Goal: Ask a question

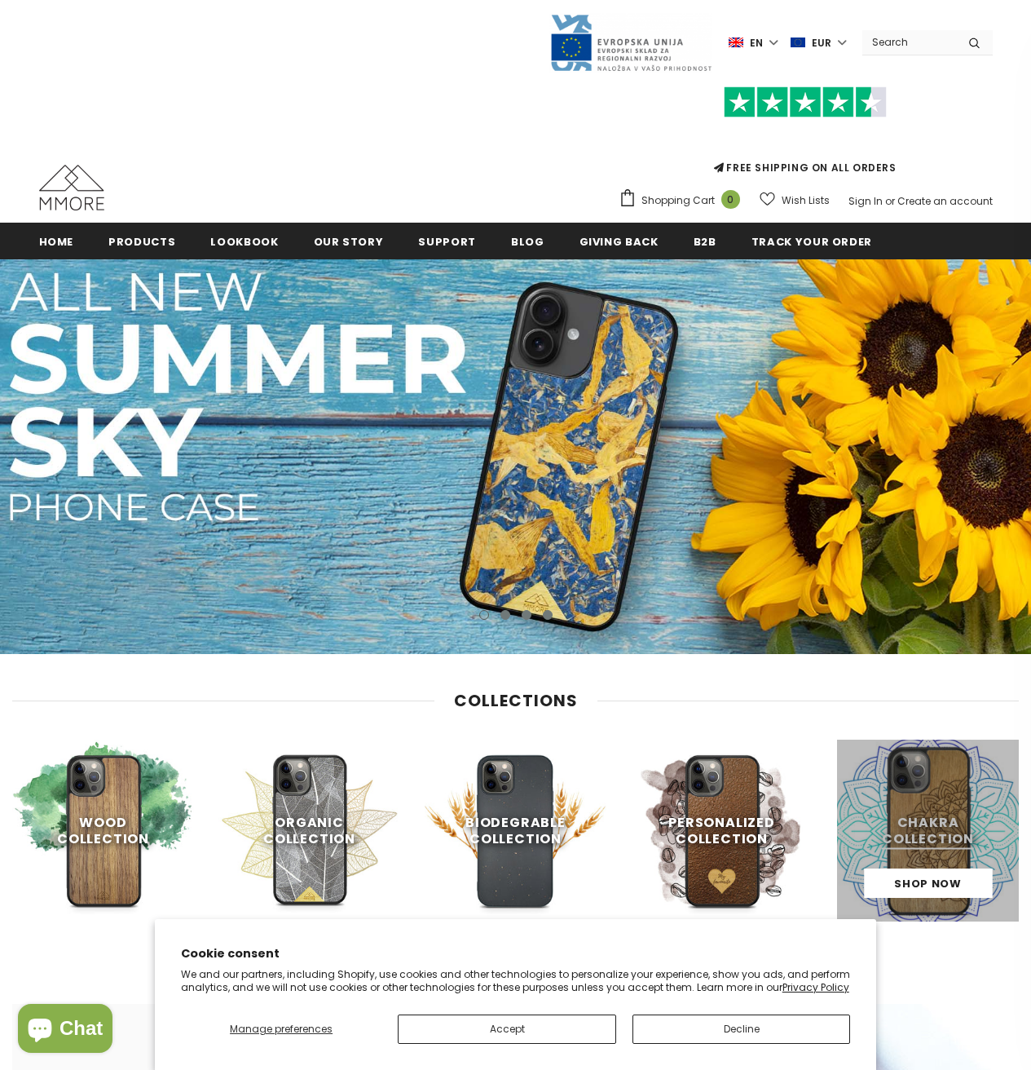
scroll to position [130, 0]
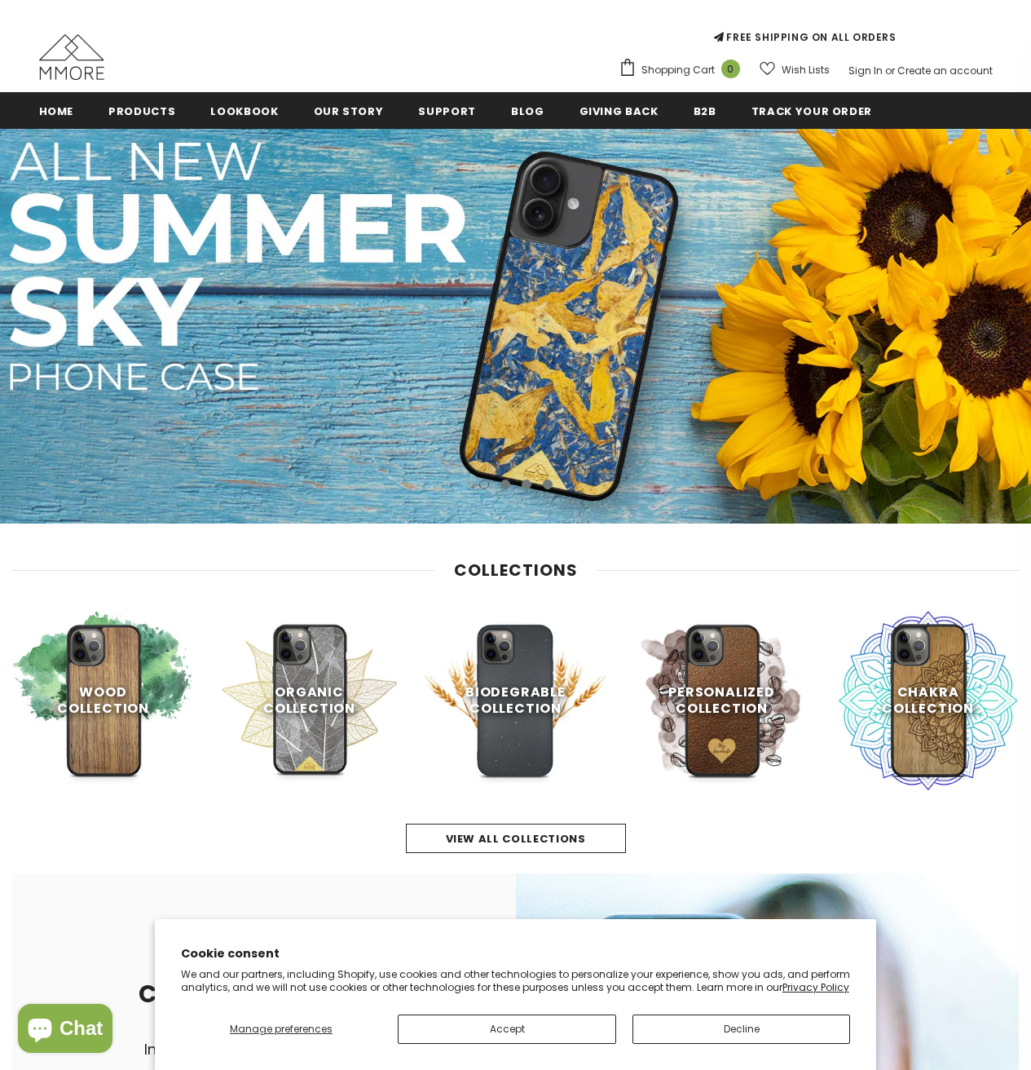
click at [487, 1027] on button "Accept" at bounding box center [507, 1028] width 218 height 29
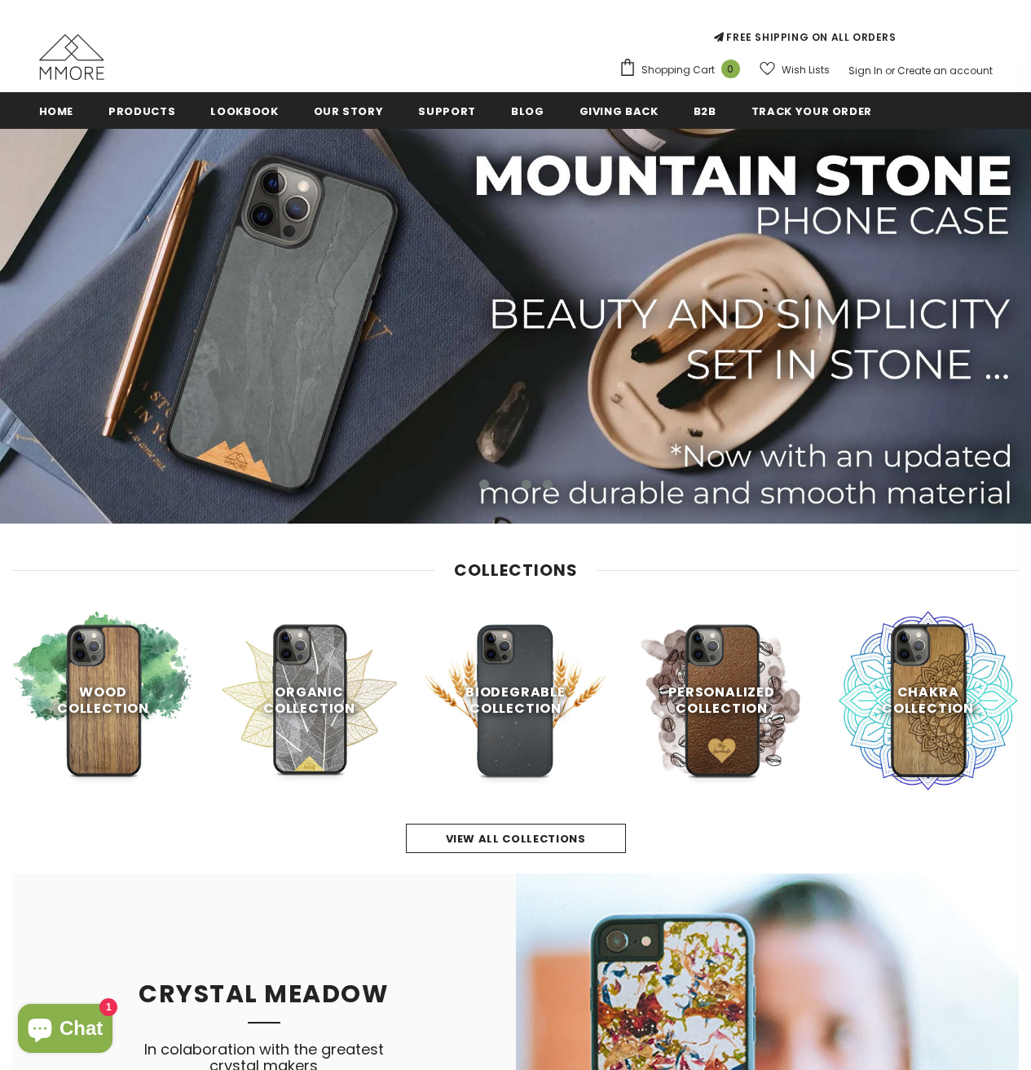
click at [74, 1019] on span "Chat" at bounding box center [81, 1028] width 43 height 24
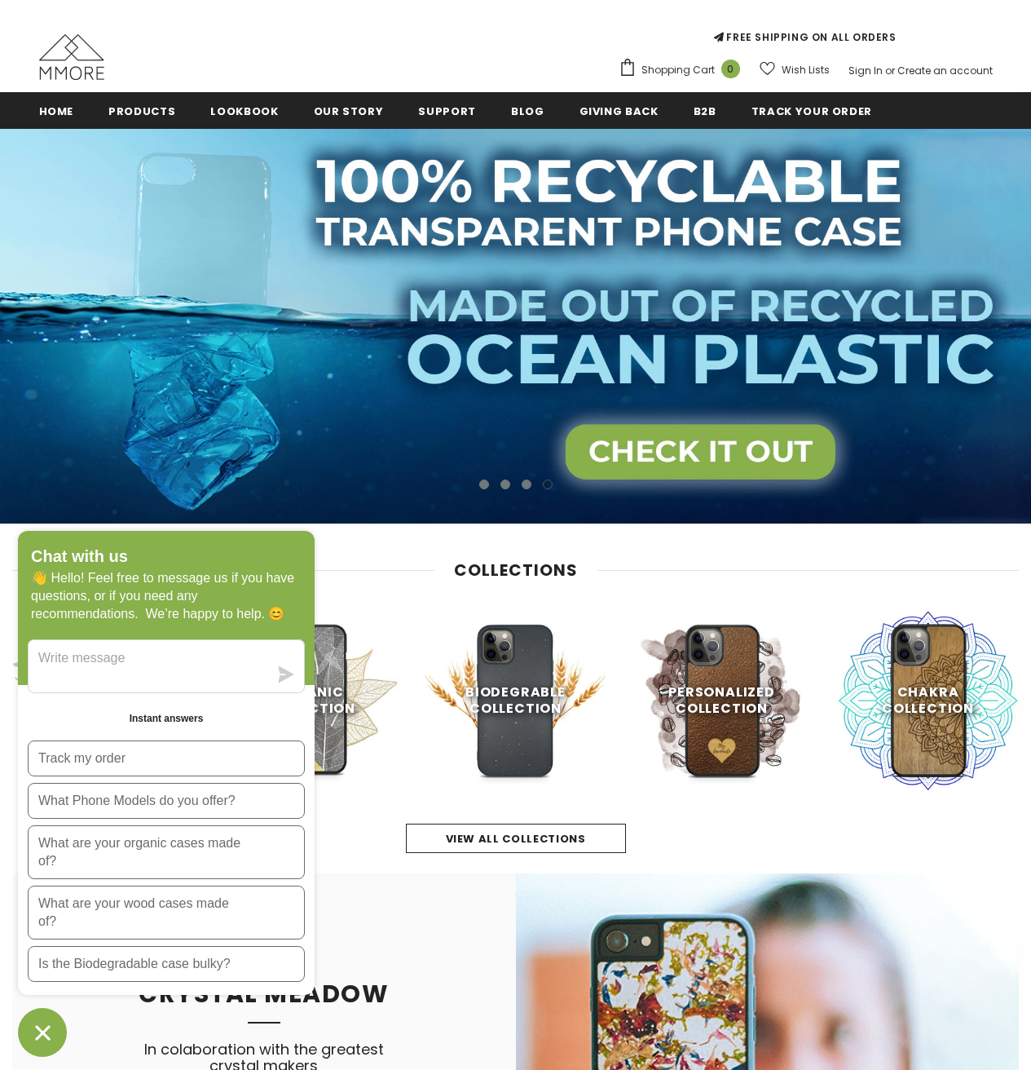
click at [404, 573] on h3 "Collections" at bounding box center [515, 570] width 1007 height 20
click at [49, 1035] on icon "Chat window" at bounding box center [42, 1032] width 25 height 25
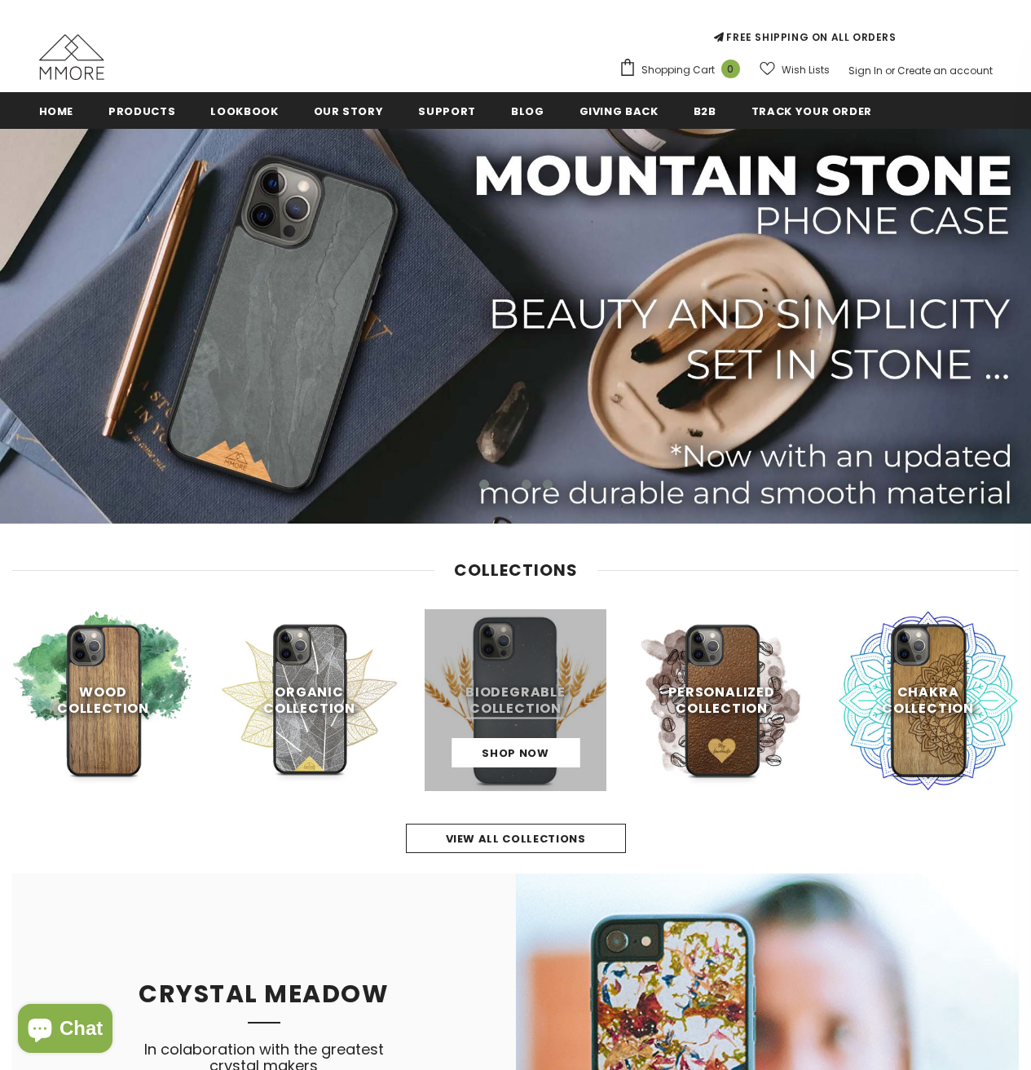
click at [536, 730] on link at bounding box center [516, 700] width 182 height 182
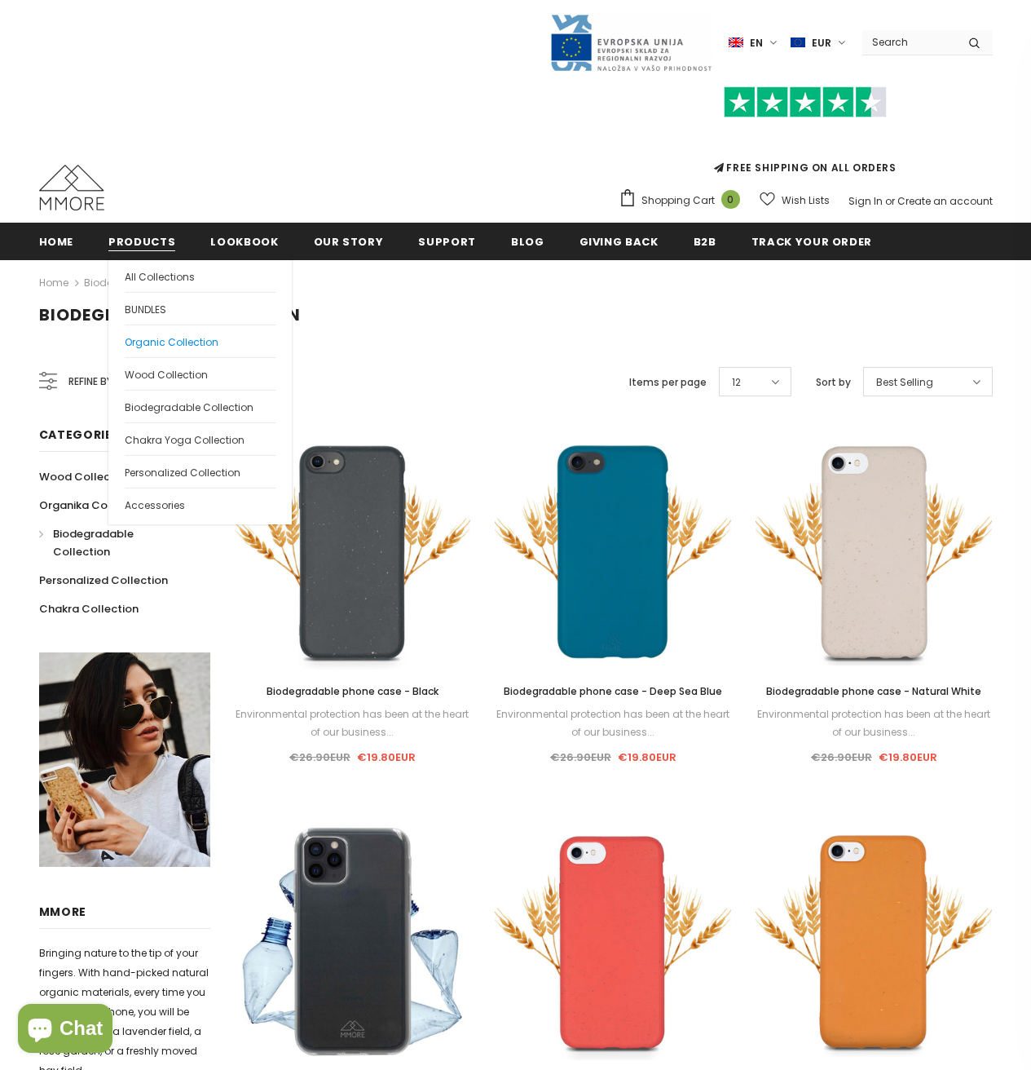
click at [204, 345] on span "Organic Collection" at bounding box center [172, 342] width 94 height 14
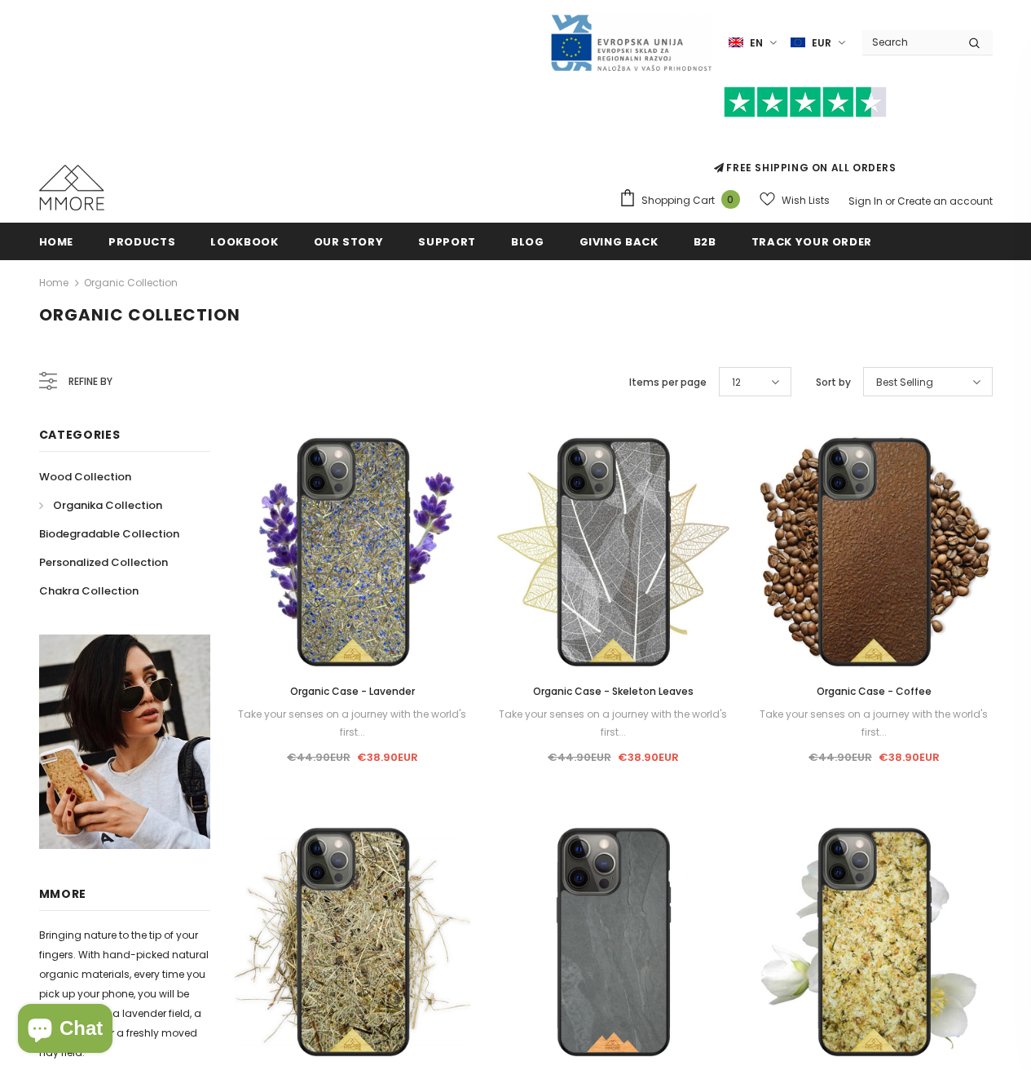
click at [931, 387] on span "Best Selling" at bounding box center [904, 382] width 57 height 16
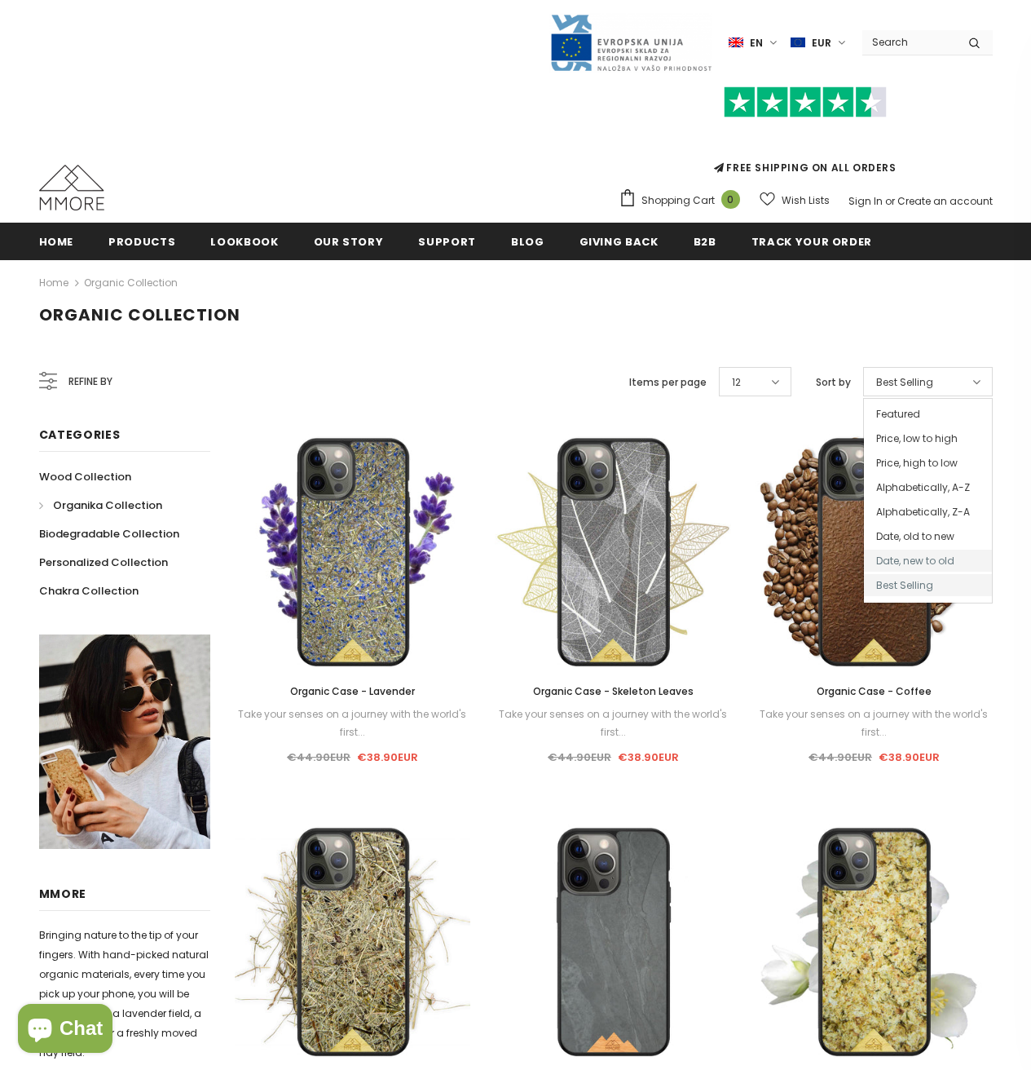
click at [938, 563] on span "Date, new to old" at bounding box center [928, 560] width 128 height 22
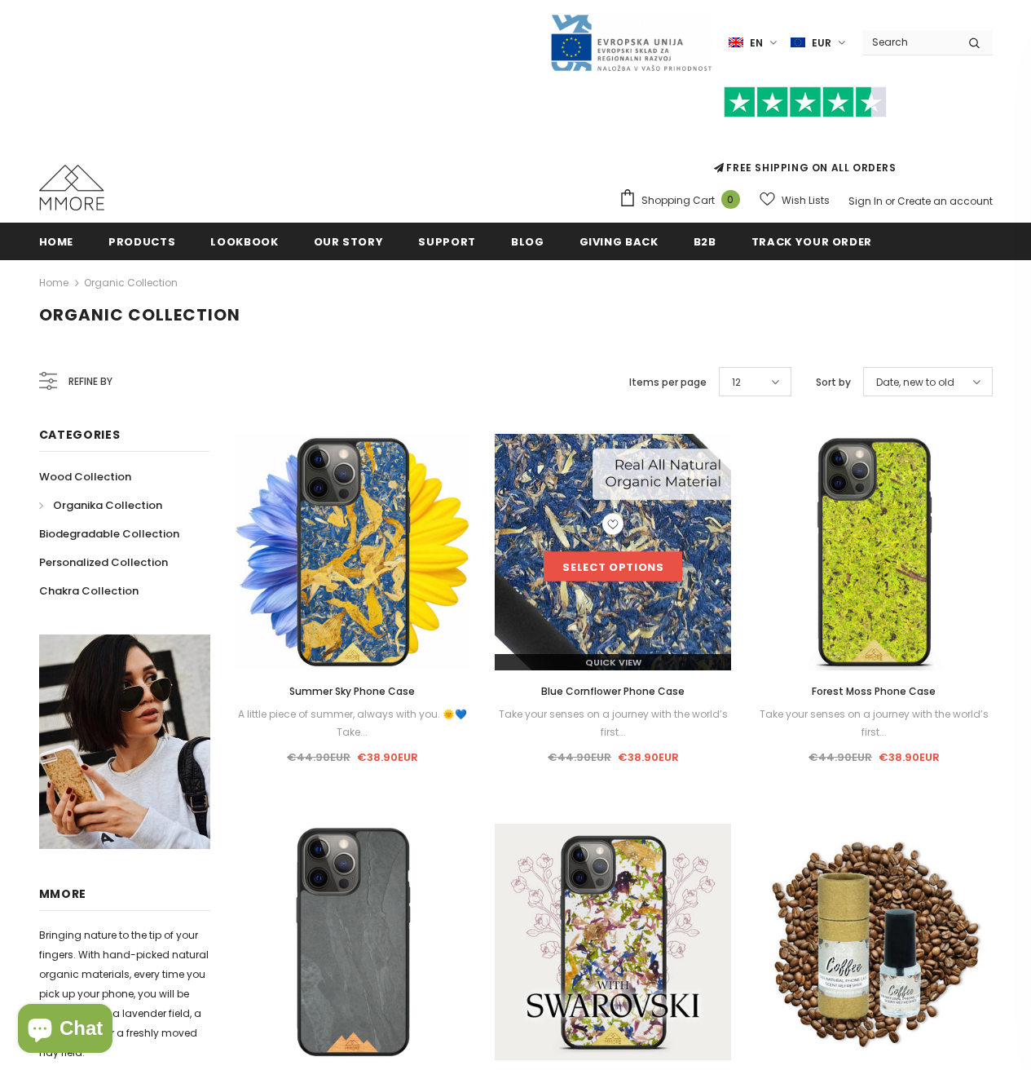
click at [628, 565] on link "Select options" at bounding box center [613, 566] width 139 height 29
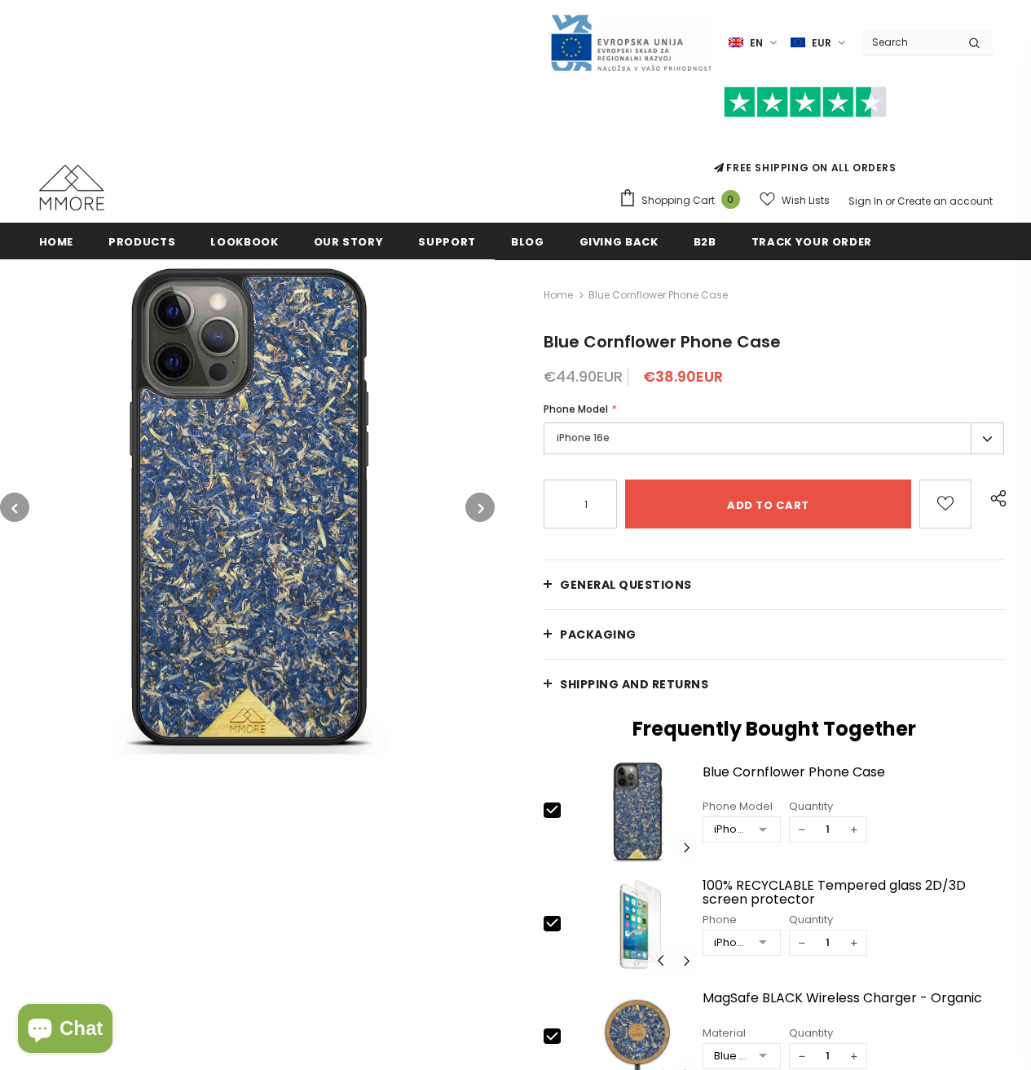
click at [664, 446] on label "iPhone 16e" at bounding box center [774, 438] width 461 height 32
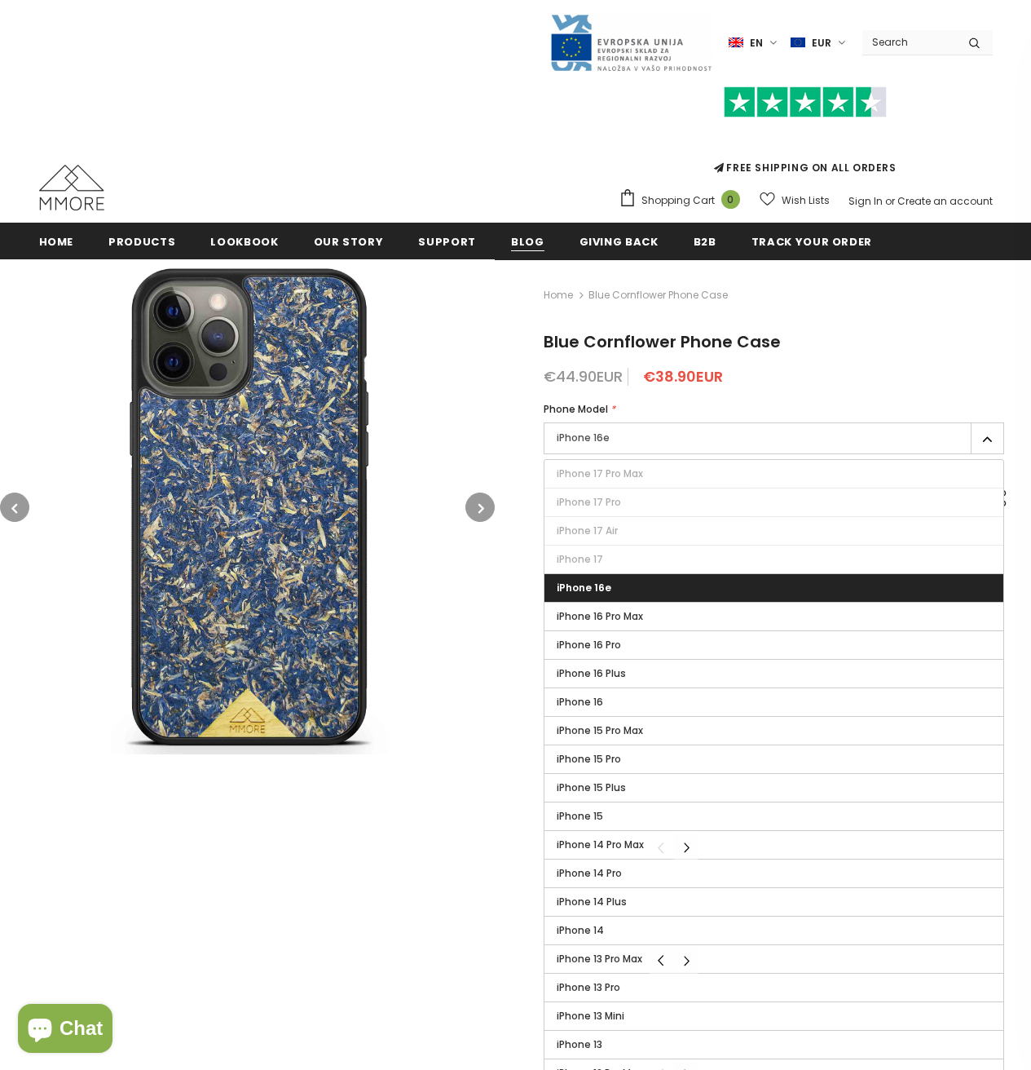
click at [511, 244] on span "Blog" at bounding box center [527, 241] width 33 height 15
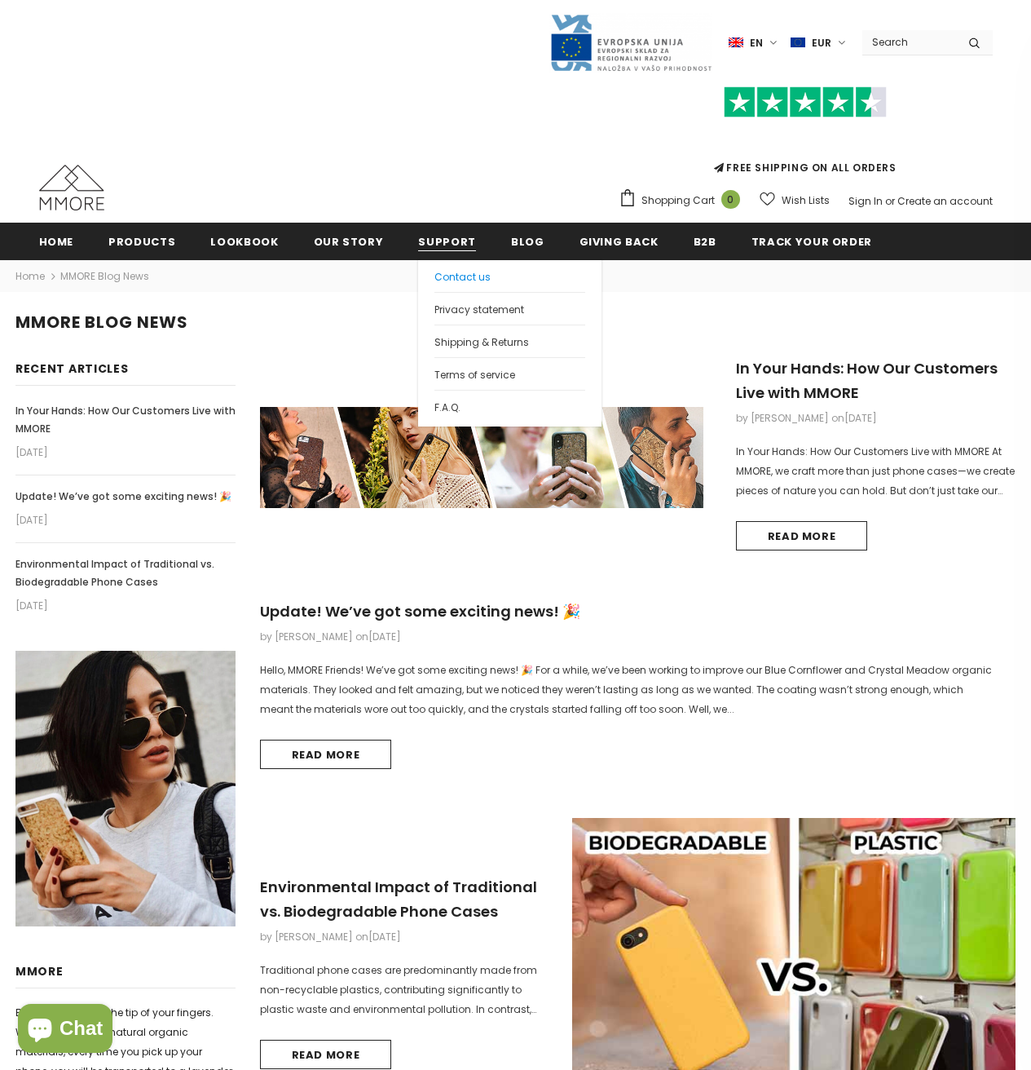
click at [448, 280] on span "Contact us" at bounding box center [463, 277] width 56 height 14
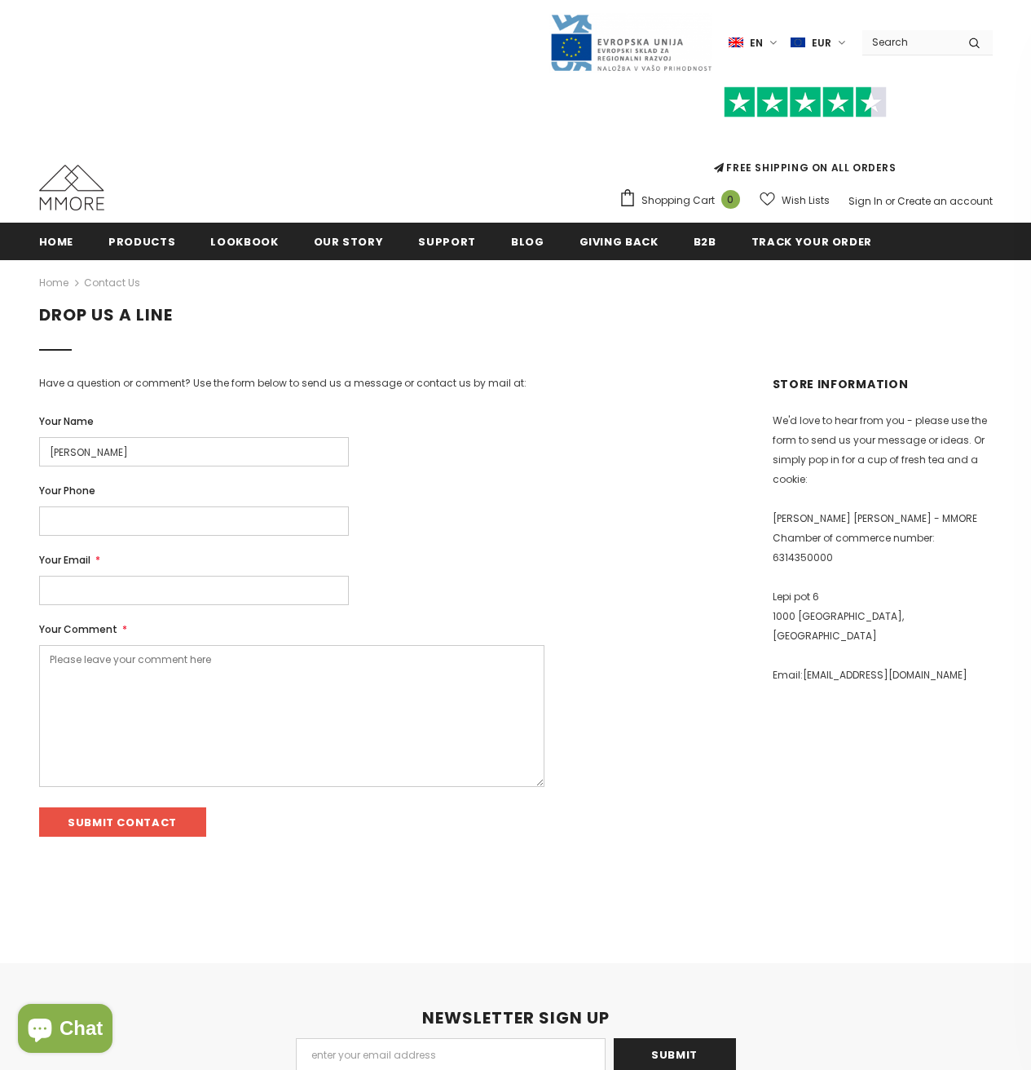
type input "[PERSON_NAME]"
type input "[PERSON_NAME][EMAIL_ADDRESS][DOMAIN_NAME]"
paste textarea "MMORE10"
type textarea "M"
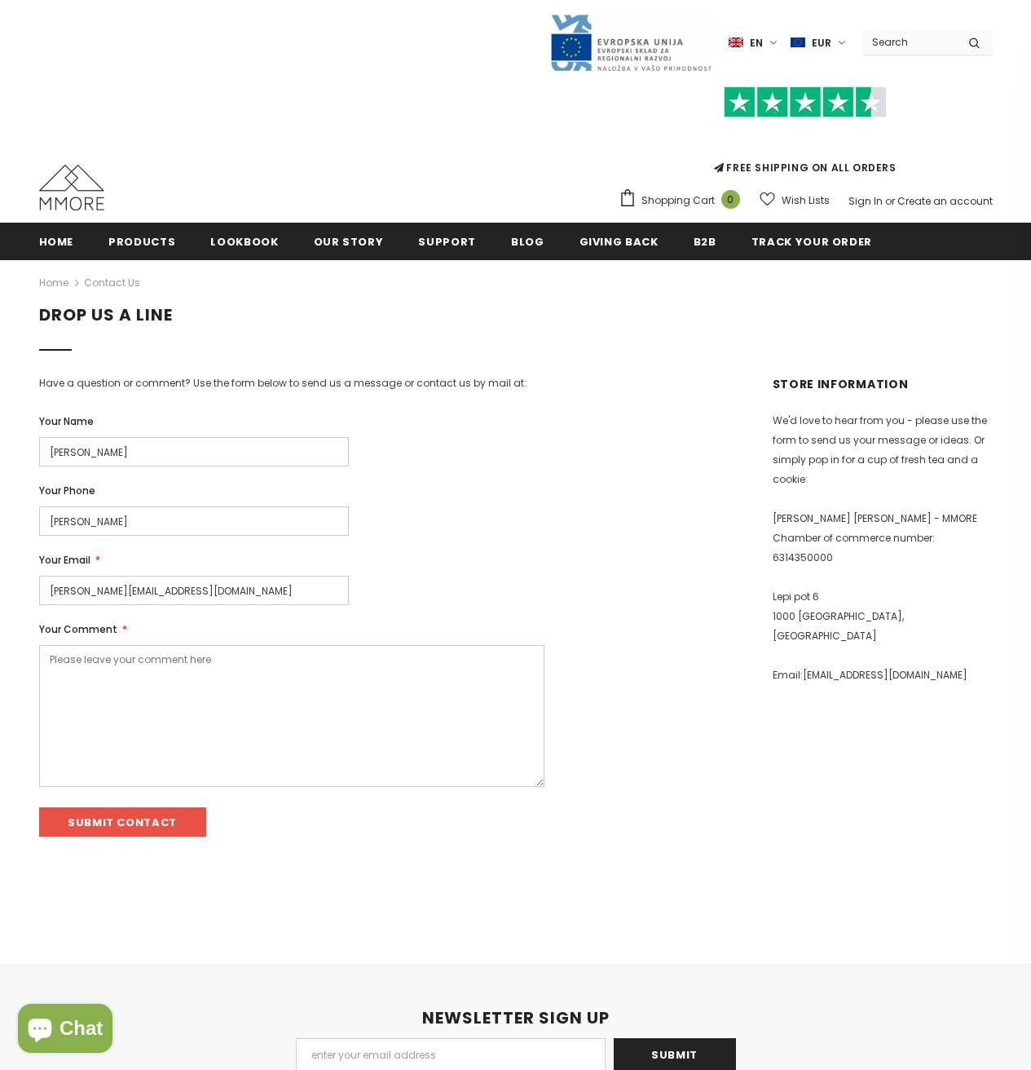
click at [78, 660] on textarea "Your Comment *" at bounding box center [291, 716] width 505 height 142
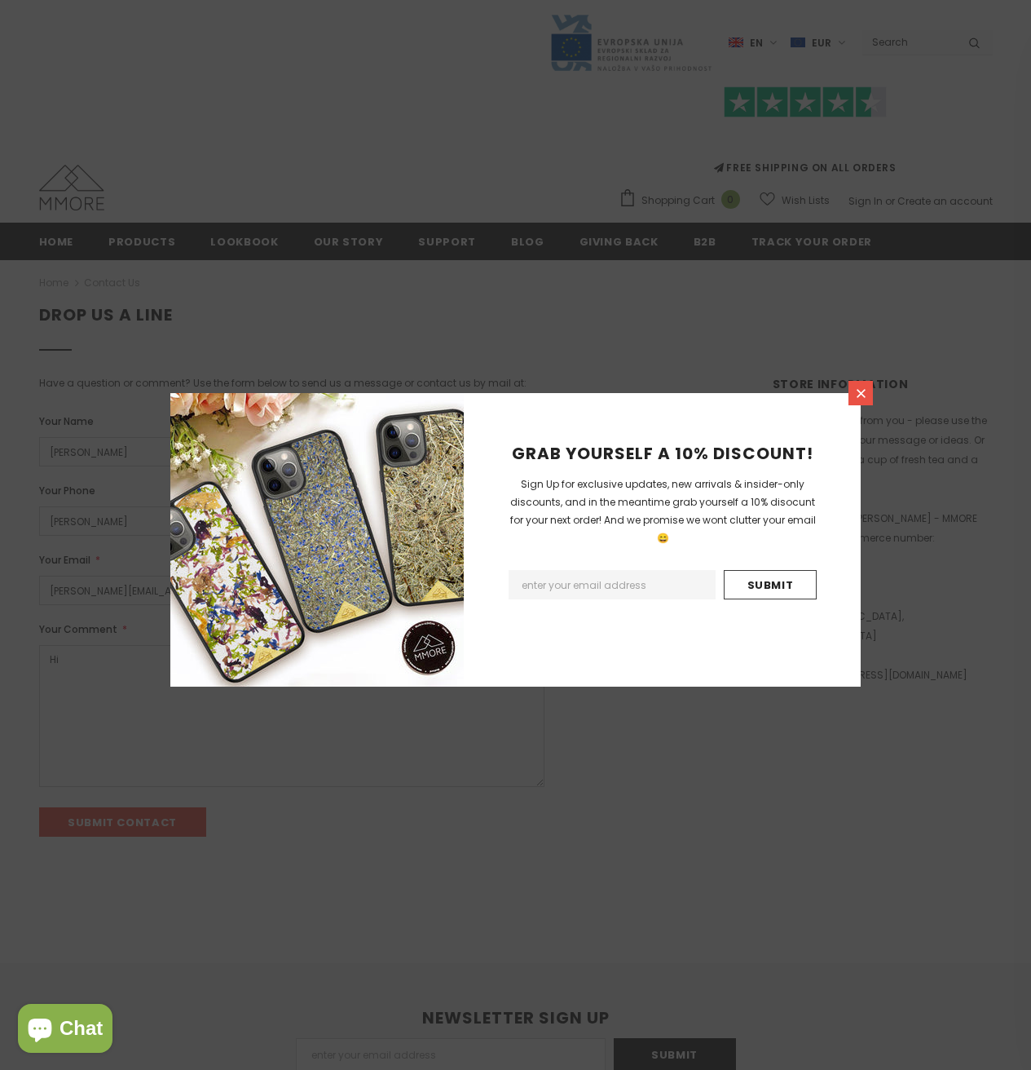
click at [867, 394] on icon at bounding box center [861, 393] width 14 height 14
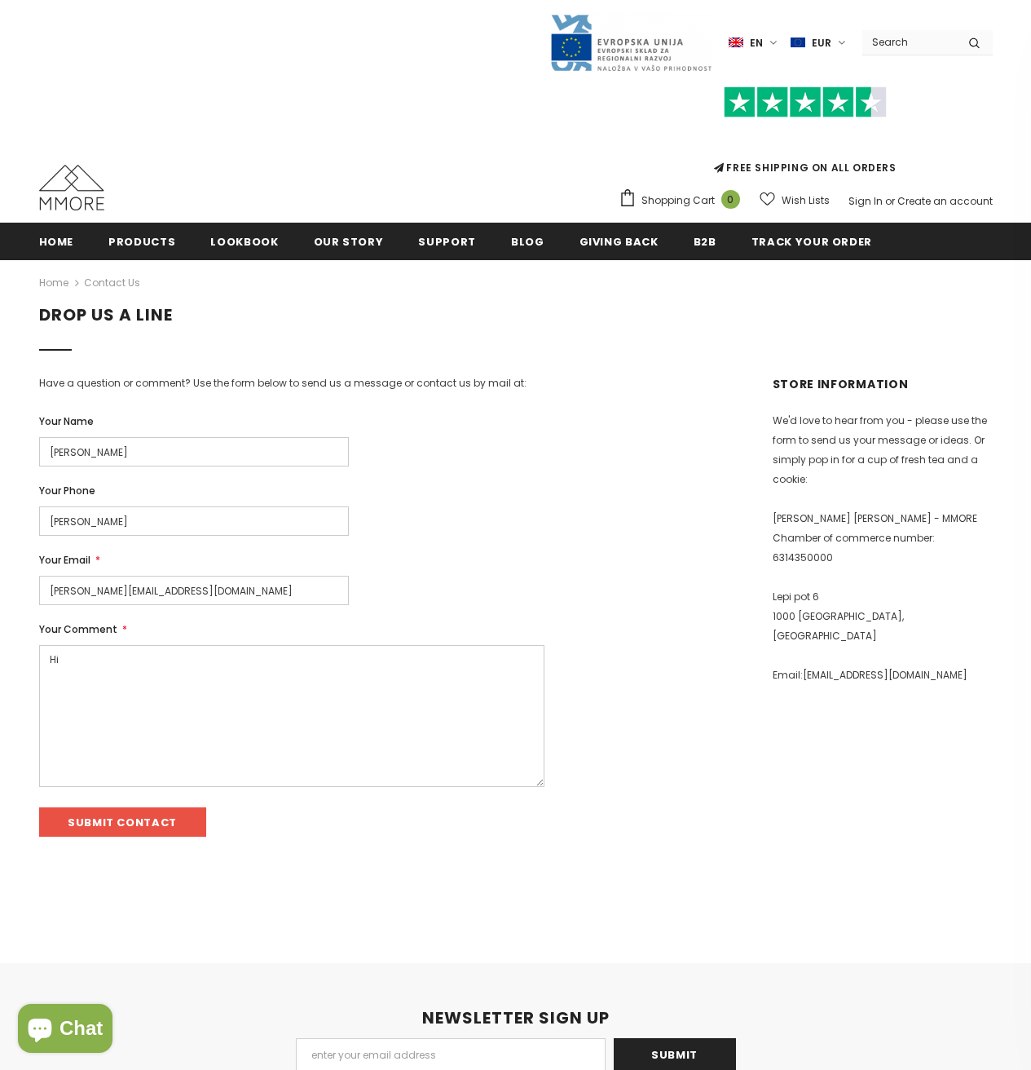
click at [90, 667] on textarea "Hi" at bounding box center [291, 716] width 505 height 142
paste textarea "When will t be he Organic cases for iPhone 17 Pro Max available?"
type textarea "Hi, when will t be he Organic cases for iPhone 17 Pro Max available?"
click at [126, 835] on input "Submit Contact" at bounding box center [122, 821] width 167 height 29
click at [411, 540] on div "Your Name [PERSON_NAME] Your Phone [PERSON_NAME] Your Email * [PERSON_NAME][EMA…" at bounding box center [312, 624] width 546 height 423
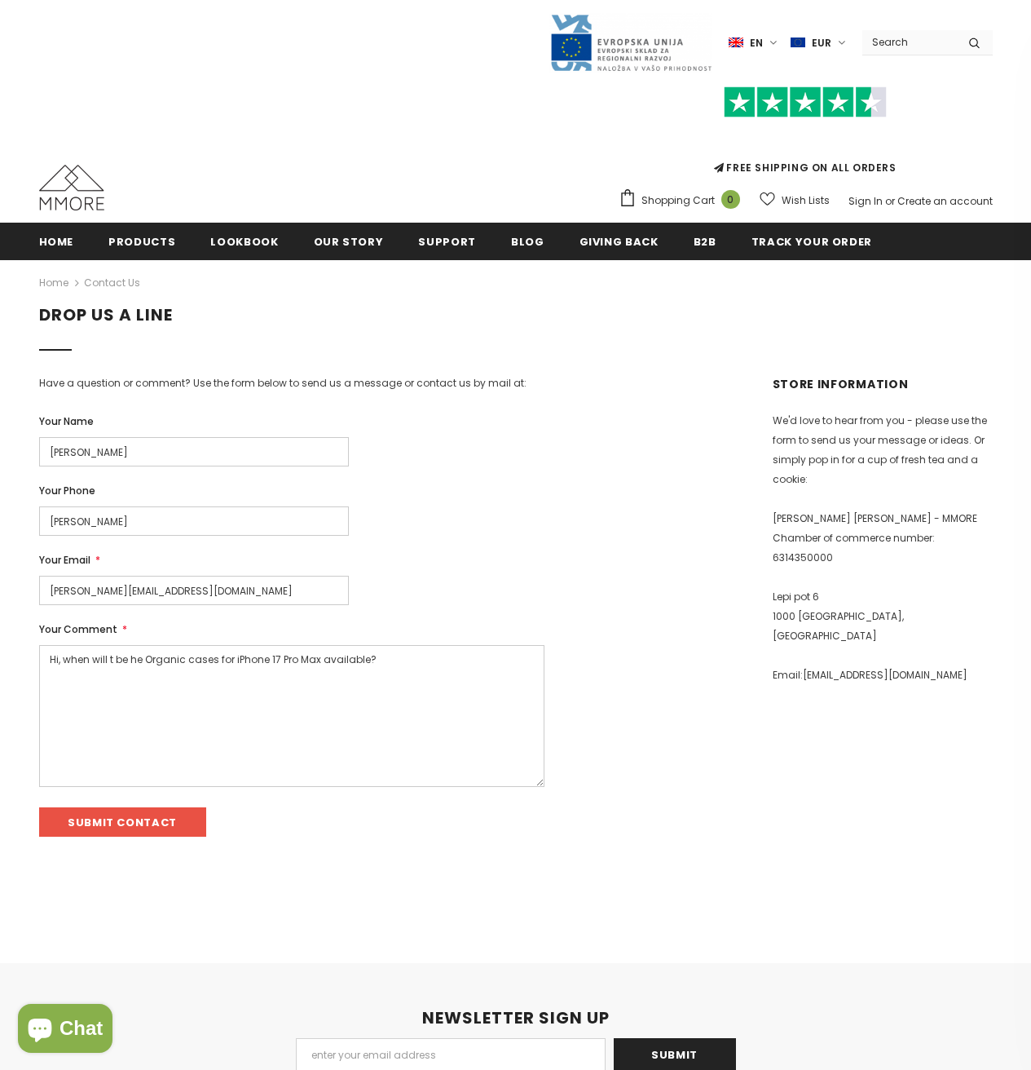
click at [143, 444] on input "Stefan" at bounding box center [194, 451] width 310 height 29
type input "Stefan Seidl"
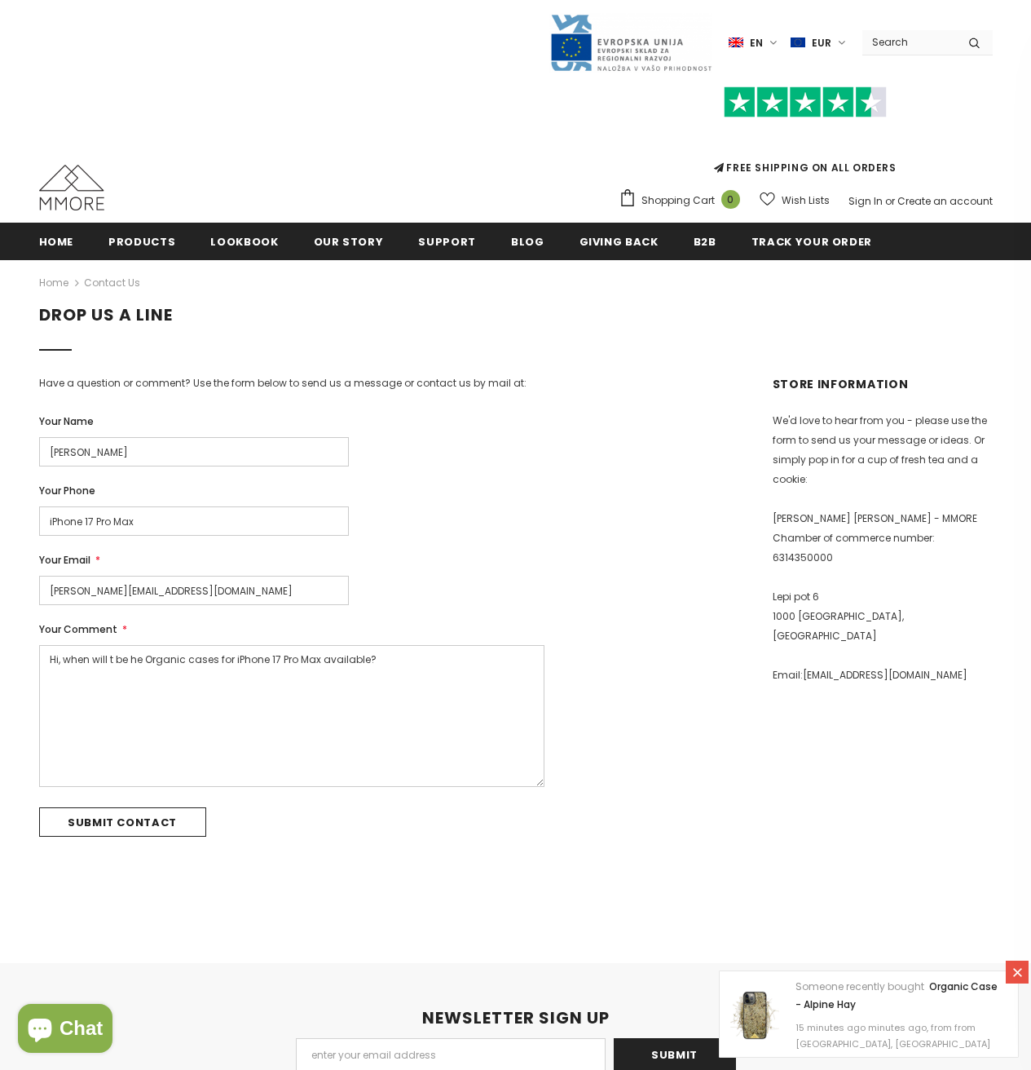
click at [124, 827] on input "Submit Contact" at bounding box center [122, 821] width 167 height 29
click at [330, 522] on input "iPhone 17 Pro Max" at bounding box center [194, 520] width 310 height 29
click at [246, 532] on input "iPhone 17 Pro Max" at bounding box center [194, 520] width 310 height 29
drag, startPoint x: 162, startPoint y: 519, endPoint x: 0, endPoint y: 518, distance: 162.2
click at [0, 518] on div "Home Contact us DROP US A LINE Have a question or comment? Use the form below t…" at bounding box center [515, 568] width 1031 height 618
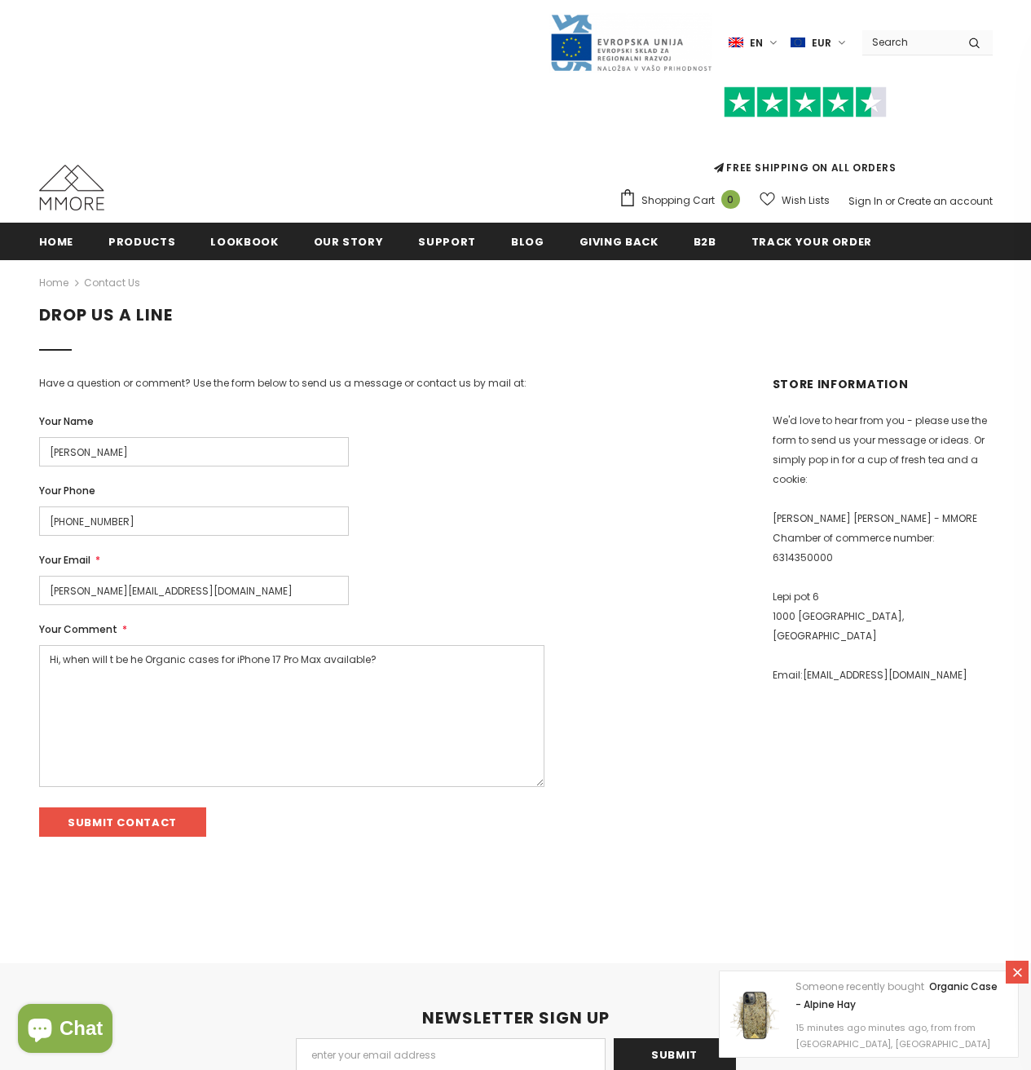
type input "+491738309888"
drag, startPoint x: 162, startPoint y: 525, endPoint x: 0, endPoint y: 501, distance: 163.9
click at [0, 501] on div "Home Contact us DROP US A LINE Have a question or comment? Use the form below t…" at bounding box center [515, 568] width 1031 height 618
click at [116, 826] on input "Submit Contact" at bounding box center [122, 821] width 167 height 29
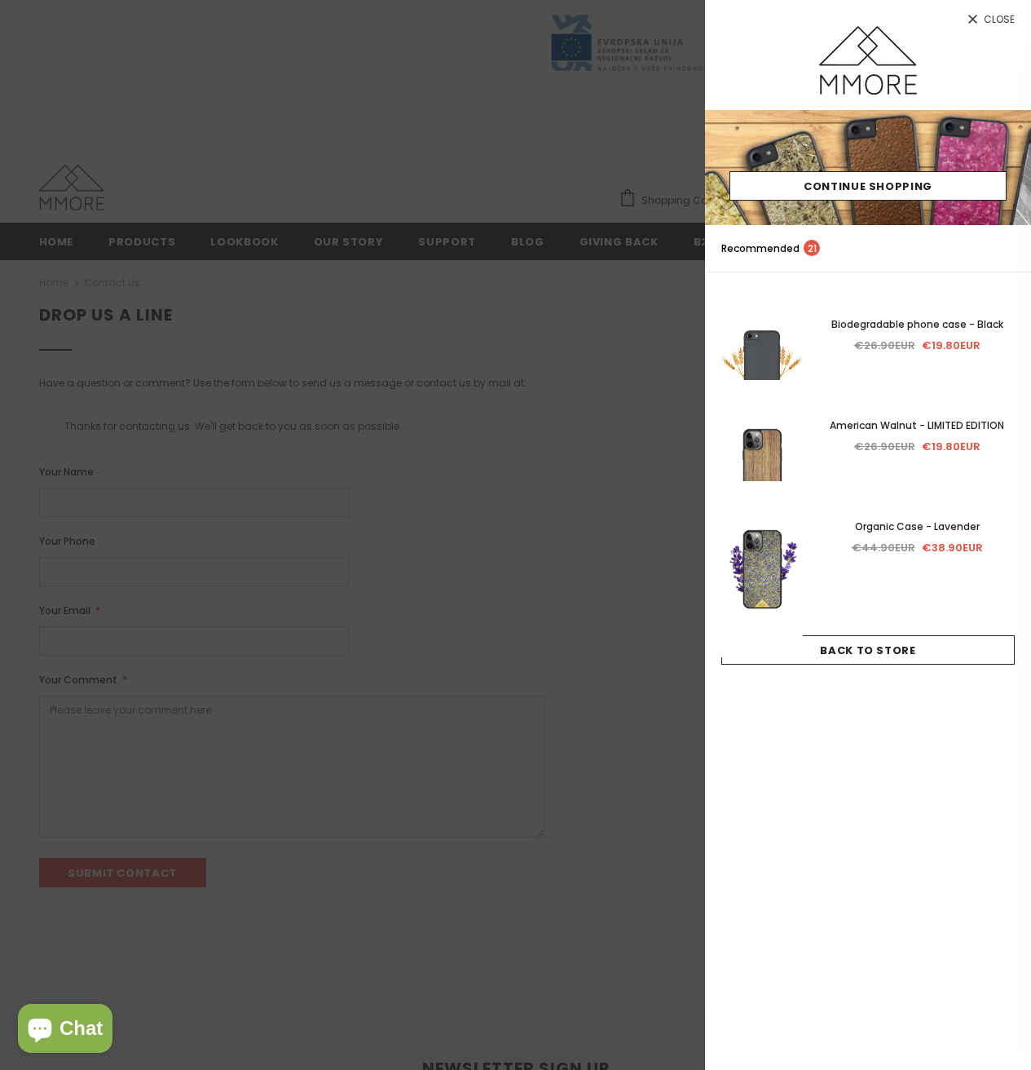
click at [353, 94] on div at bounding box center [515, 535] width 1031 height 1070
